Goal: Task Accomplishment & Management: Use online tool/utility

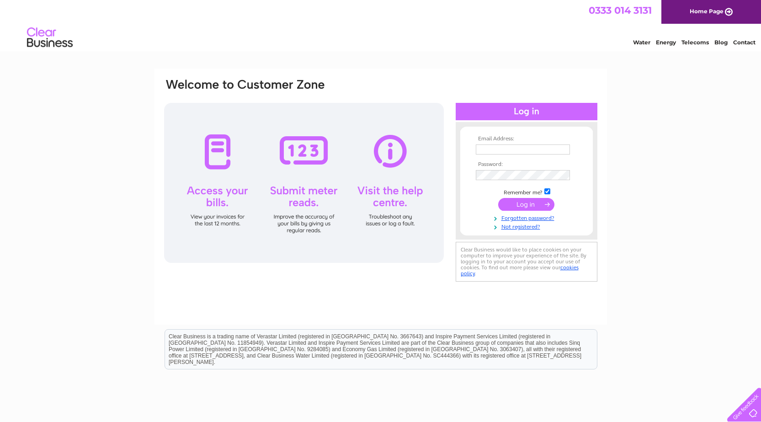
type input "[PERSON_NAME][EMAIL_ADDRESS][DOMAIN_NAME]"
click at [527, 205] on input "submit" at bounding box center [526, 204] width 56 height 13
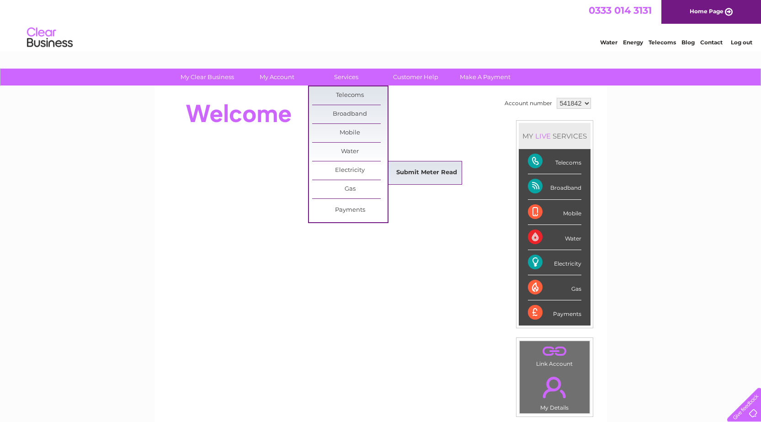
click at [422, 170] on link "Submit Meter Read" at bounding box center [426, 173] width 75 height 18
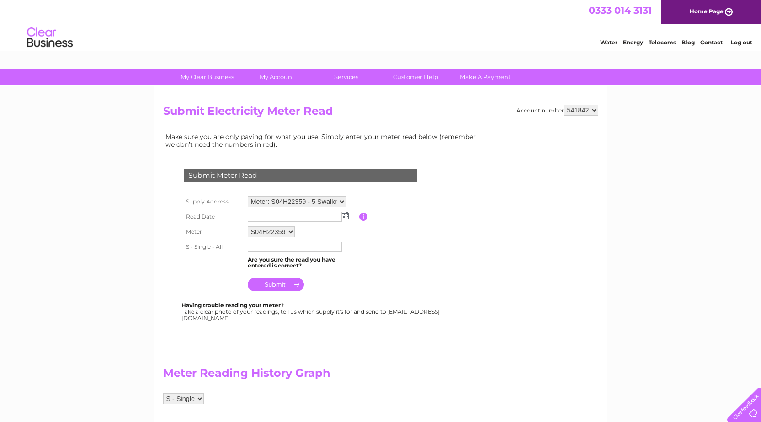
click at [345, 214] on img at bounding box center [345, 215] width 7 height 7
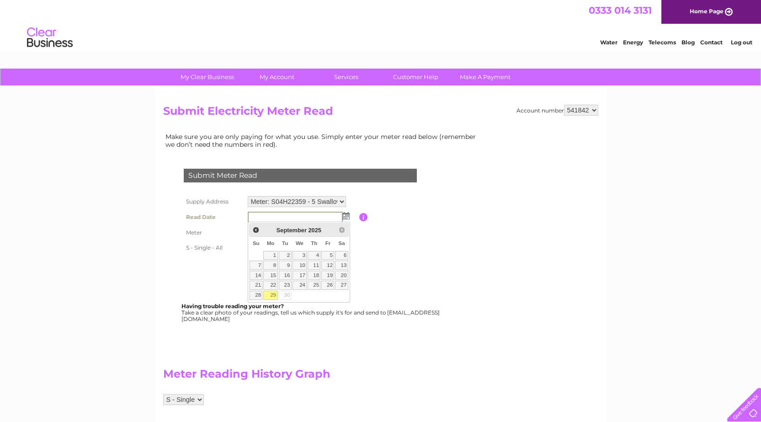
drag, startPoint x: 271, startPoint y: 296, endPoint x: 276, endPoint y: 293, distance: 5.3
click at [272, 296] on link "29" at bounding box center [270, 295] width 14 height 9
type input "2025/09/29"
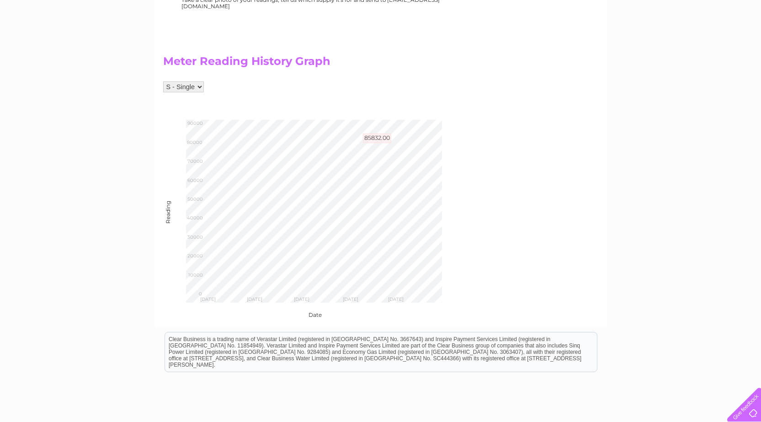
scroll to position [320, 0]
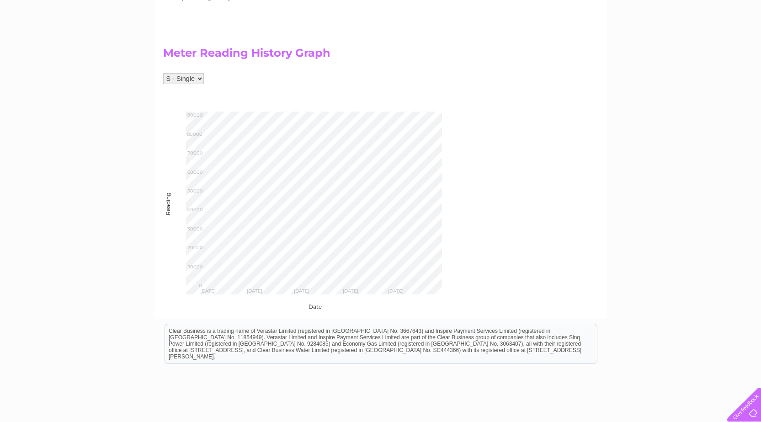
click at [340, 123] on div "Meter Reading History Graph S - Single Reading Wed May 28 2025 Wed May 28 2025 …" at bounding box center [323, 169] width 320 height 281
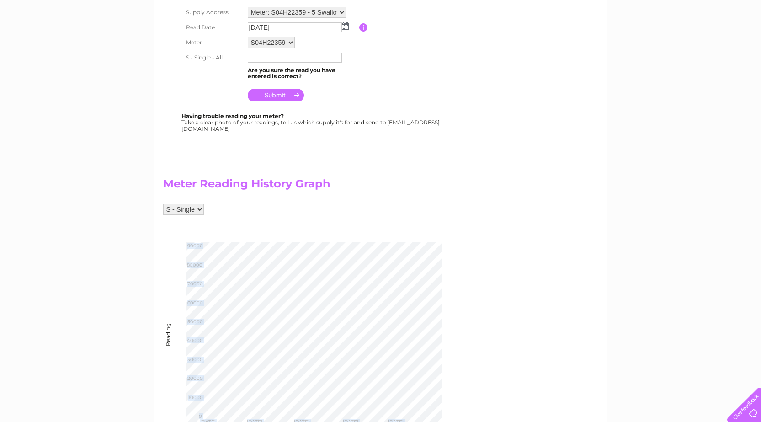
scroll to position [151, 0]
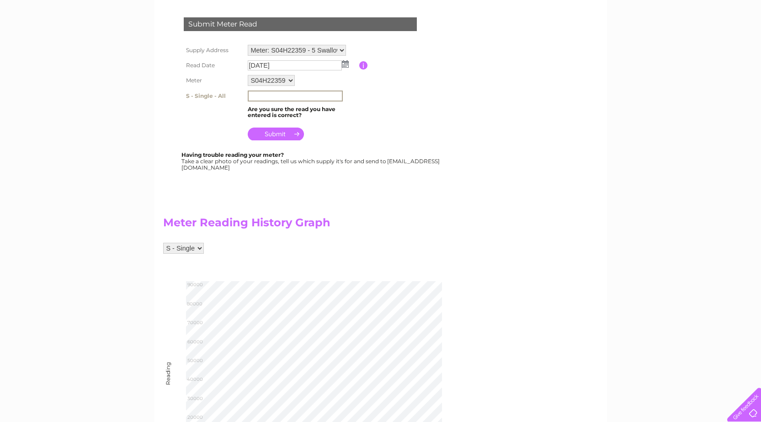
click at [266, 94] on input "text" at bounding box center [295, 95] width 95 height 11
click at [265, 93] on input "86888" at bounding box center [295, 95] width 95 height 11
type input "86882"
click at [286, 134] on input "submit" at bounding box center [276, 133] width 56 height 13
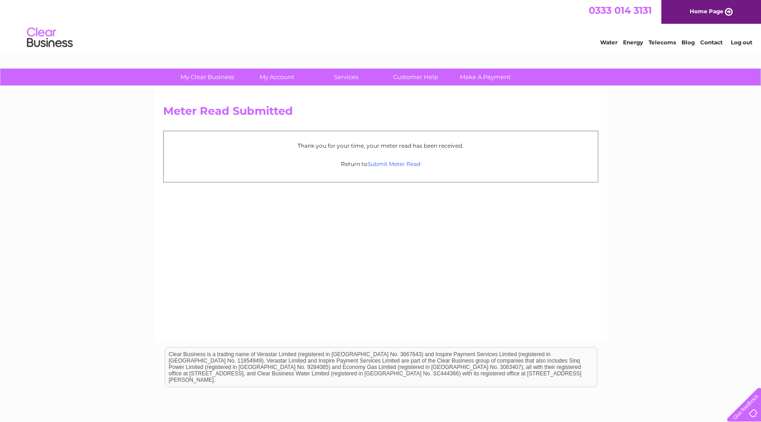
click at [404, 163] on link "Submit Meter Read" at bounding box center [393, 163] width 53 height 7
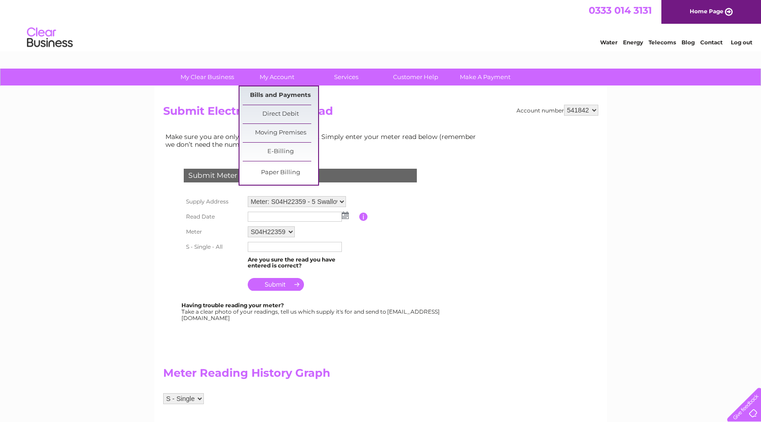
click at [269, 95] on link "Bills and Payments" at bounding box center [280, 95] width 75 height 18
click at [270, 95] on link "Bills and Payments" at bounding box center [280, 95] width 75 height 18
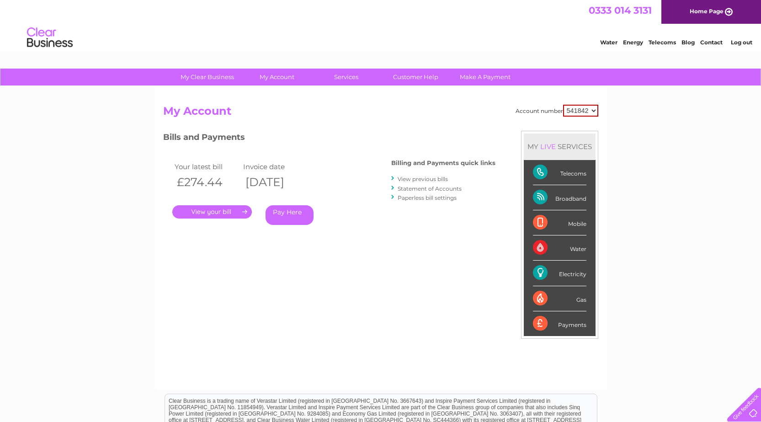
click at [246, 213] on link "." at bounding box center [212, 211] width 80 height 13
